Goal: Task Accomplishment & Management: Use online tool/utility

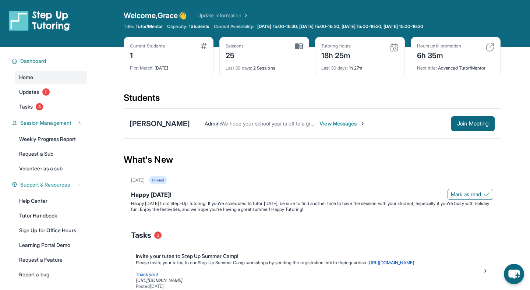
click at [366, 90] on div "Current Students 1 First Match : [DATE] Sessions 25 Last 30 days : 2 Sessions T…" at bounding box center [312, 64] width 377 height 55
click at [466, 126] on span "Join Meeting" at bounding box center [473, 123] width 32 height 4
click at [484, 122] on span "Join Meeting" at bounding box center [473, 123] width 32 height 4
